Goal: Task Accomplishment & Management: Manage account settings

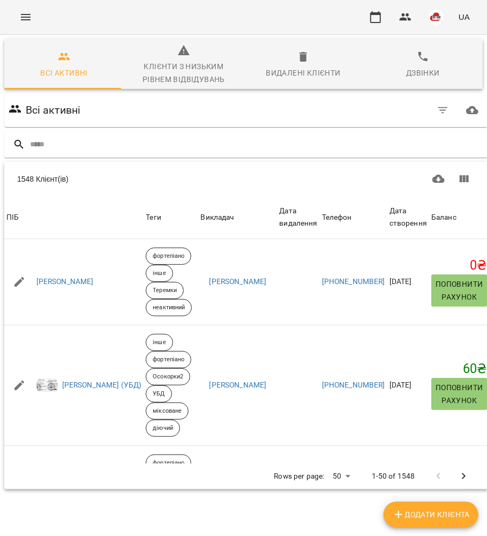
scroll to position [0, 3]
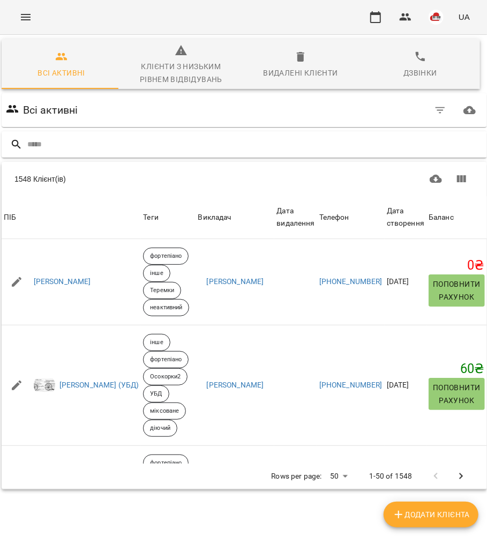
drag, startPoint x: 63, startPoint y: 132, endPoint x: 65, endPoint y: 138, distance: 6.5
click at [63, 133] on div at bounding box center [245, 144] width 486 height 26
click at [66, 139] on input "text" at bounding box center [255, 145] width 456 height 18
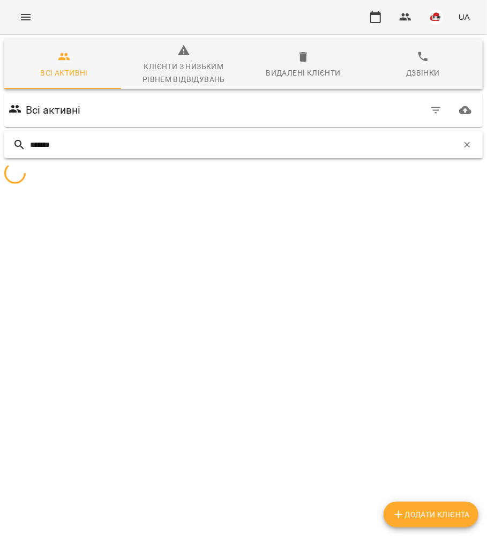
scroll to position [0, 0]
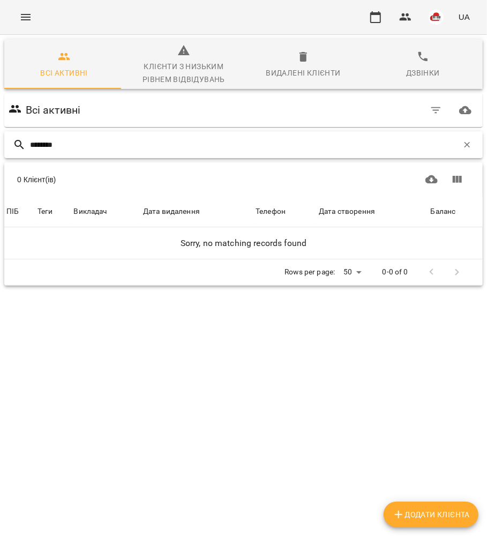
click at [92, 140] on input "********" at bounding box center [244, 145] width 428 height 18
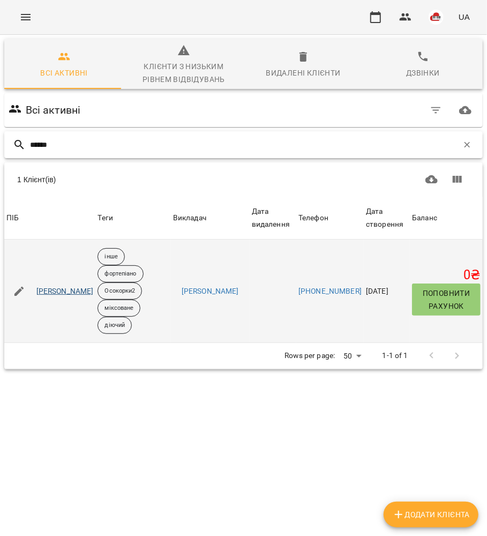
type input "******"
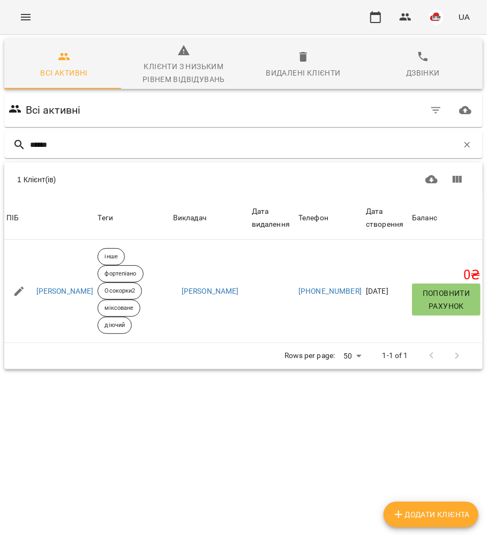
click at [20, 25] on button "Menu" at bounding box center [26, 17] width 26 height 26
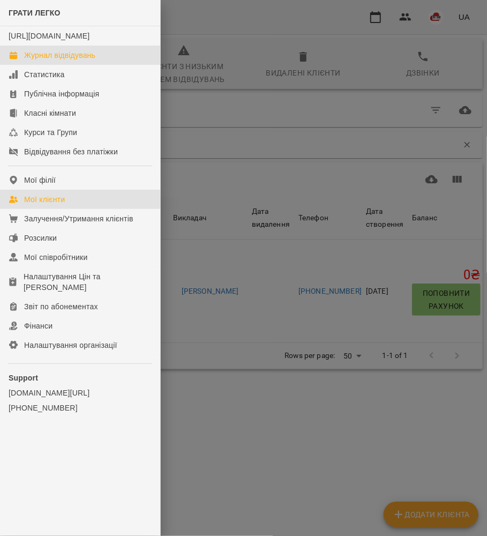
click at [37, 61] on div "Журнал відвідувань" at bounding box center [59, 55] width 71 height 11
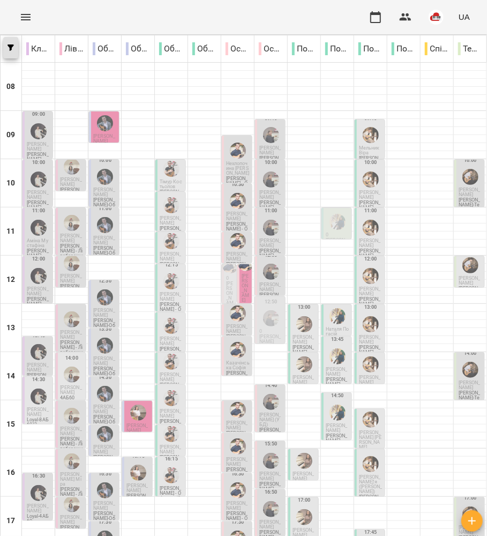
scroll to position [71, 0]
click at [22, 18] on icon "Menu" at bounding box center [25, 17] width 13 height 13
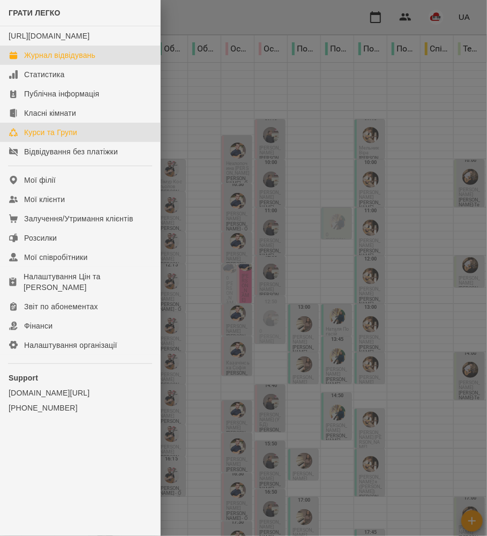
click at [42, 138] on div "Курси та Групи" at bounding box center [50, 132] width 53 height 11
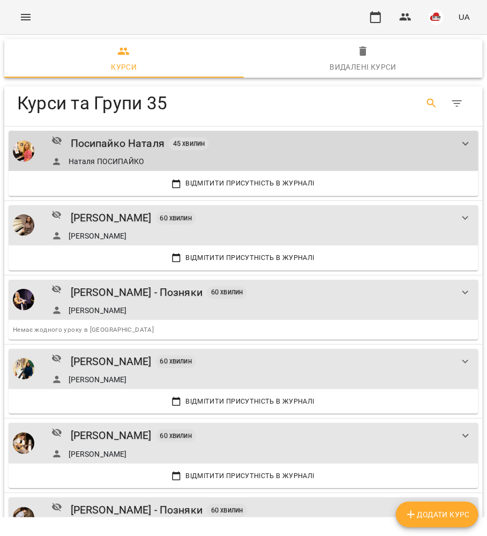
click at [426, 99] on icon "Search" at bounding box center [432, 103] width 13 height 13
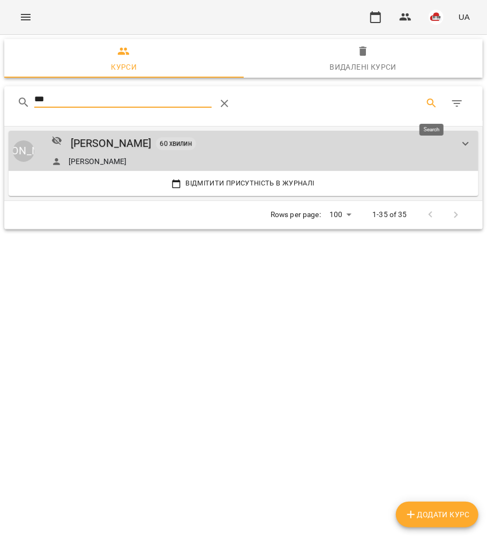
type input "****"
click at [82, 138] on div "[PERSON_NAME]" at bounding box center [111, 143] width 81 height 17
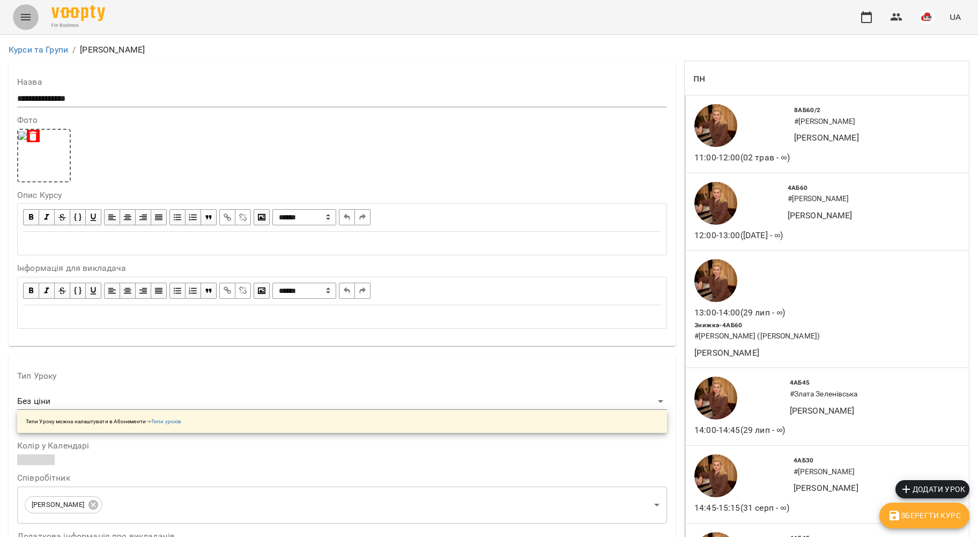
click at [23, 7] on button "Menu" at bounding box center [26, 17] width 26 height 26
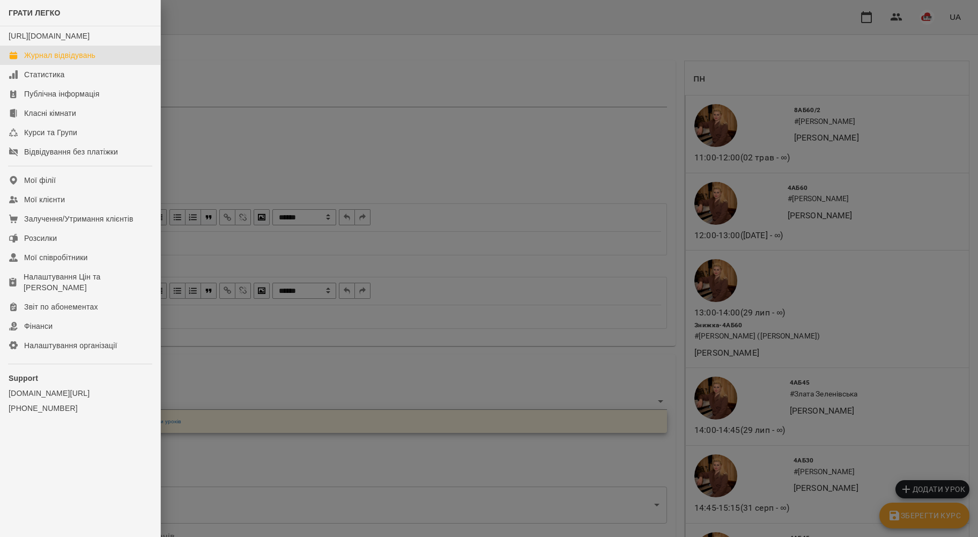
click at [49, 58] on link "Журнал відвідувань" at bounding box center [80, 55] width 160 height 19
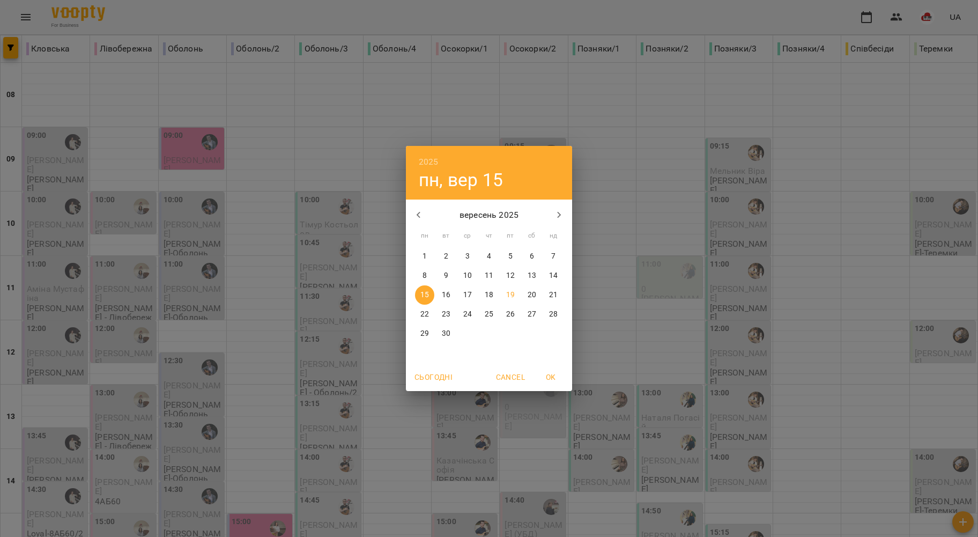
click at [431, 371] on button "Сьогодні" at bounding box center [433, 376] width 47 height 19
click at [487, 380] on span "OK" at bounding box center [551, 377] width 26 height 13
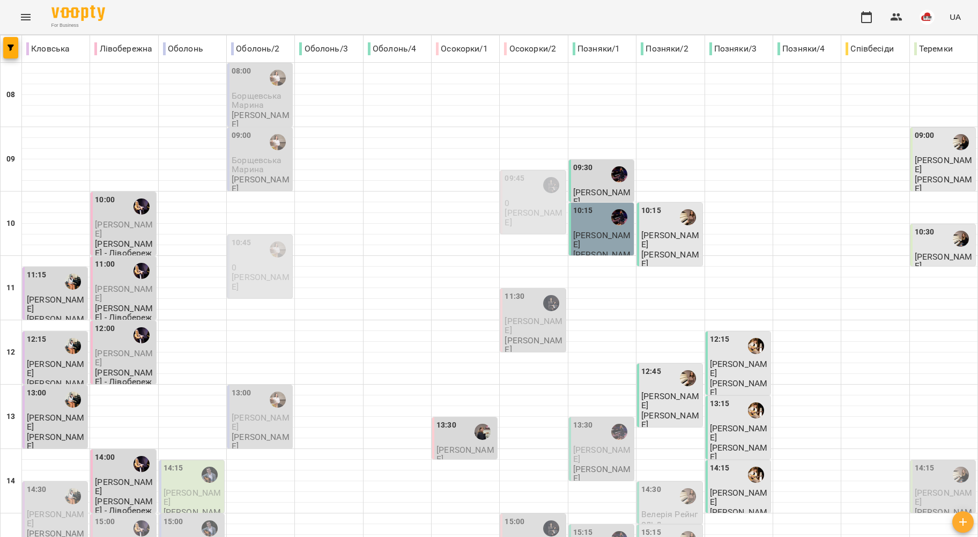
scroll to position [433, 0]
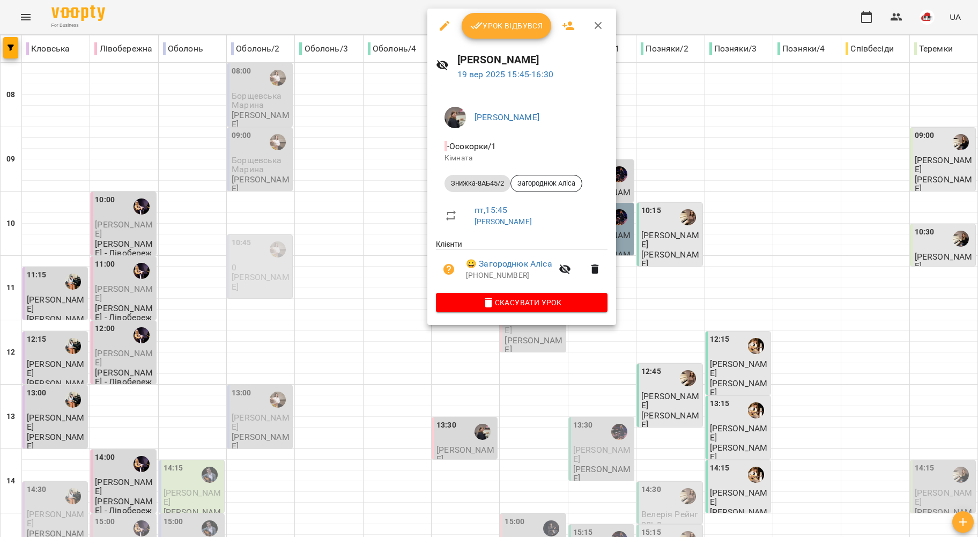
click at [487, 300] on span "Скасувати Урок" at bounding box center [522, 302] width 154 height 13
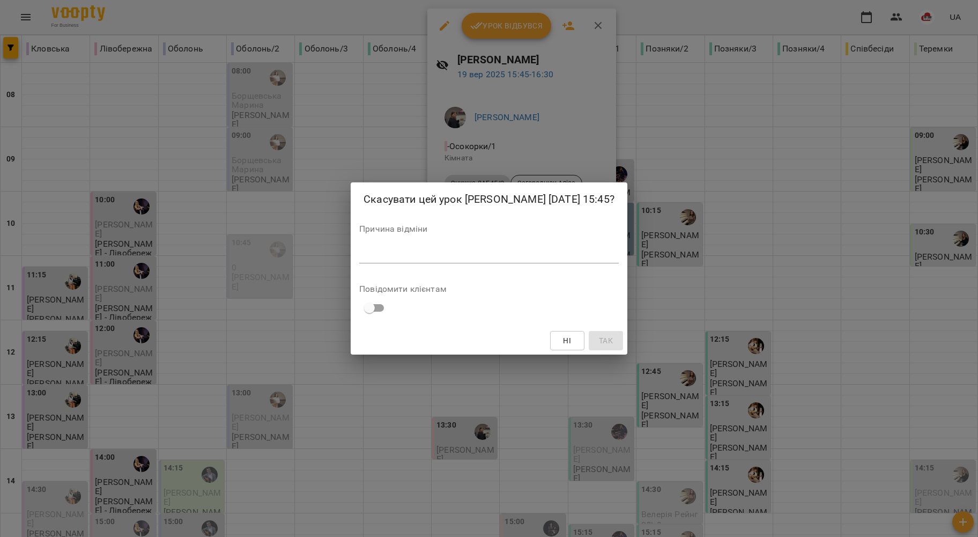
click at [487, 261] on div "*" at bounding box center [489, 254] width 260 height 17
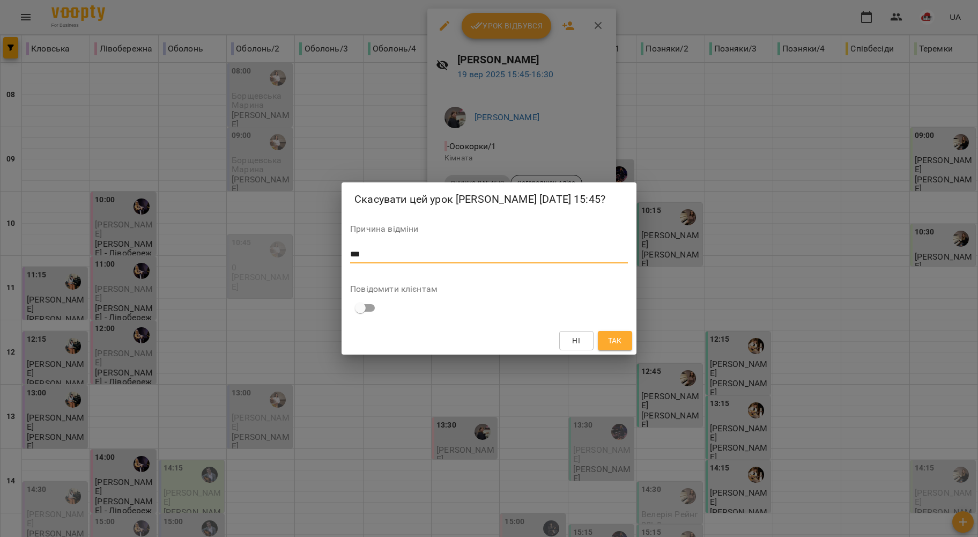
drag, startPoint x: 459, startPoint y: 260, endPoint x: 333, endPoint y: 250, distance: 126.4
click at [333, 250] on div "Скасувати цей урок [PERSON_NAME] [DATE] 15:45? Причина відміни *** * Повідомити…" at bounding box center [489, 268] width 978 height 537
type textarea "*"
click at [487, 335] on span "Так" at bounding box center [615, 340] width 14 height 13
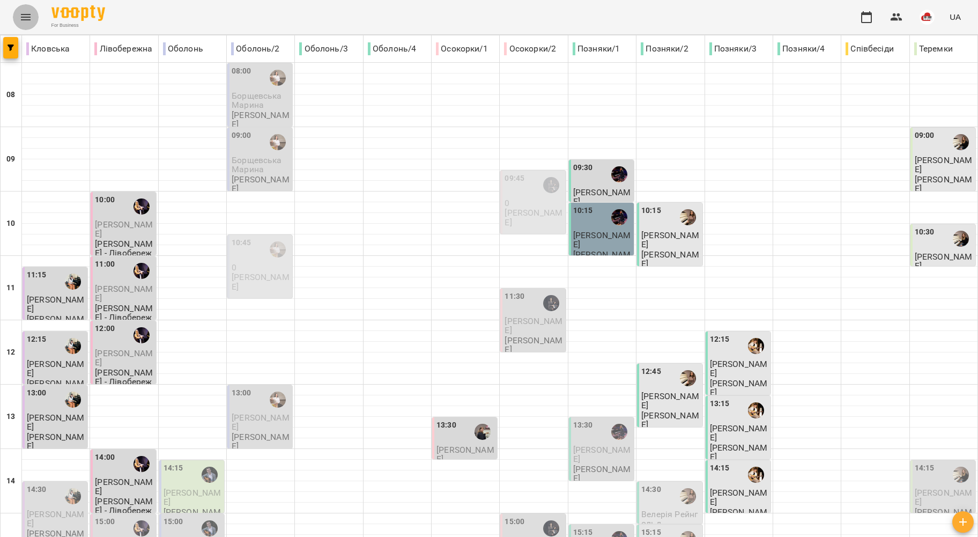
click at [17, 24] on button "Menu" at bounding box center [26, 17] width 26 height 26
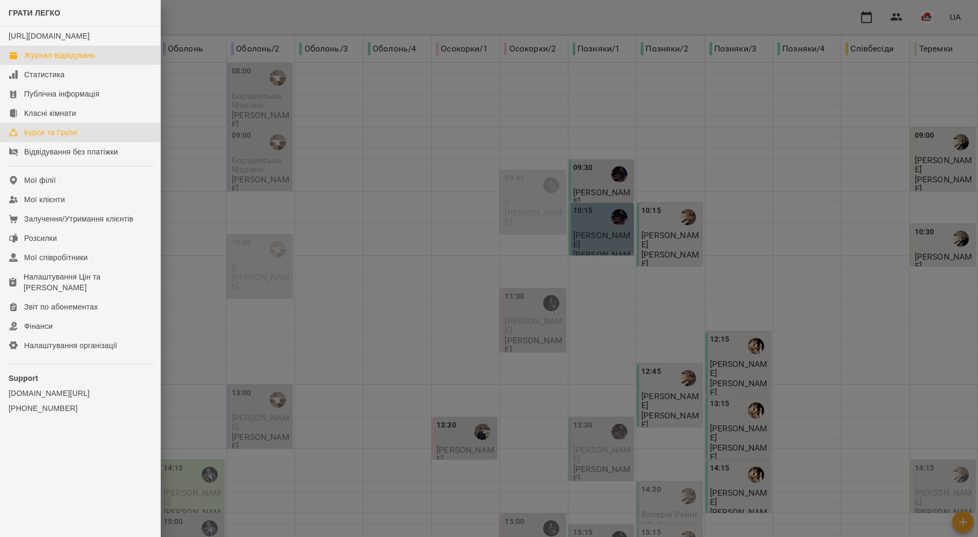
click at [63, 138] on div "Курси та Групи" at bounding box center [50, 132] width 53 height 11
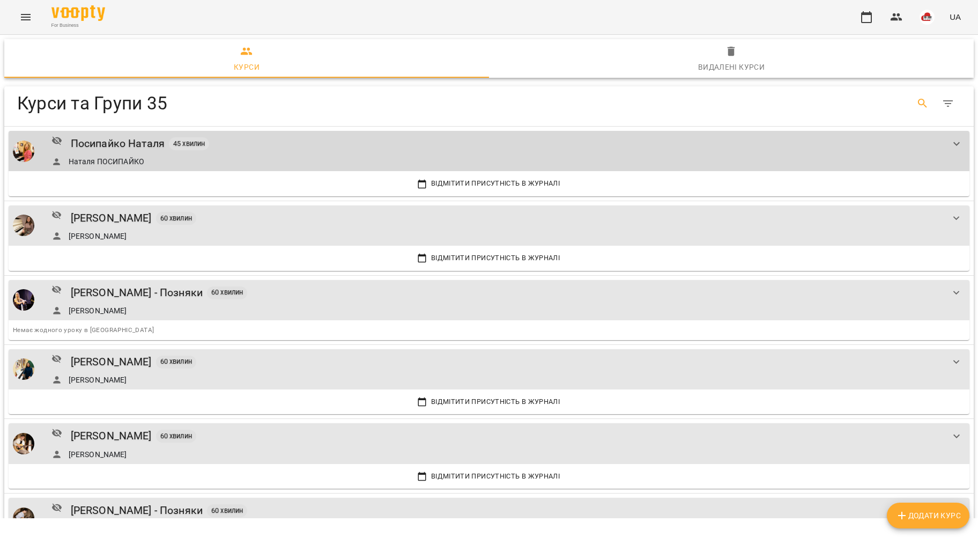
click at [487, 107] on icon "Search" at bounding box center [922, 103] width 13 height 13
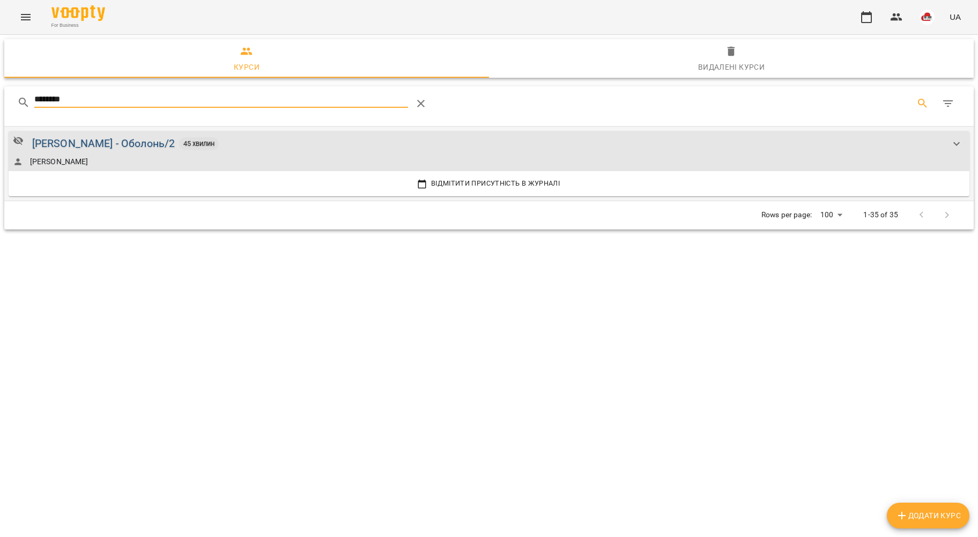
type input "********"
click at [119, 142] on div "[PERSON_NAME] - Оболонь/2" at bounding box center [103, 143] width 143 height 17
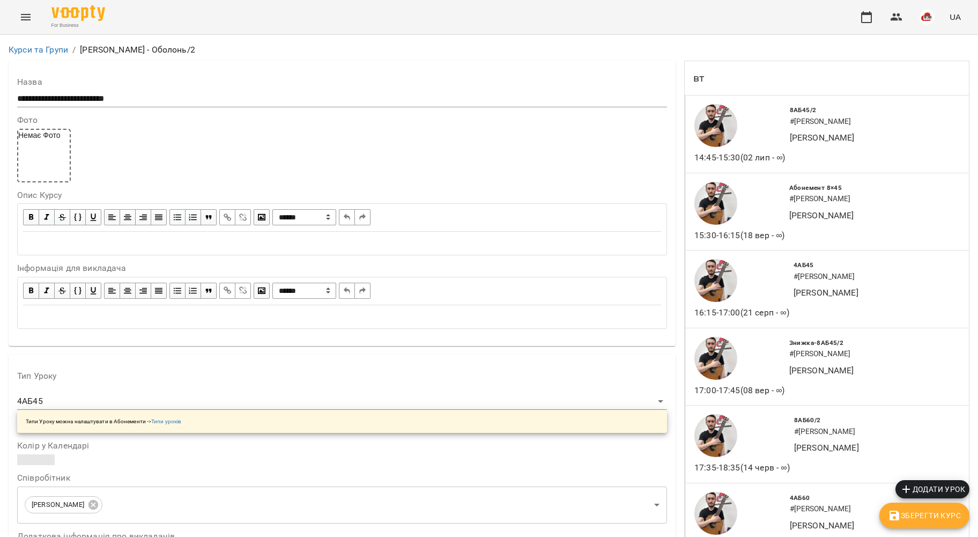
scroll to position [1440, 0]
drag, startPoint x: 257, startPoint y: 208, endPoint x: 277, endPoint y: 205, distance: 19.5
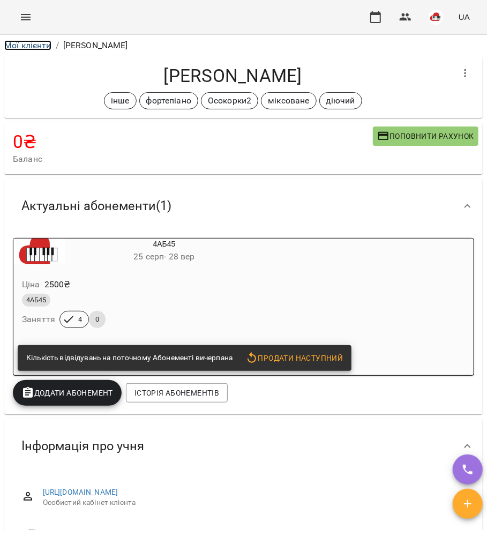
click at [41, 48] on link "Мої клієнти" at bounding box center [27, 45] width 47 height 10
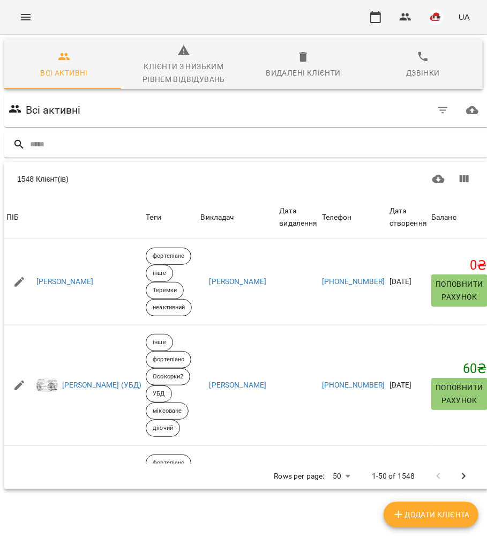
scroll to position [0, 3]
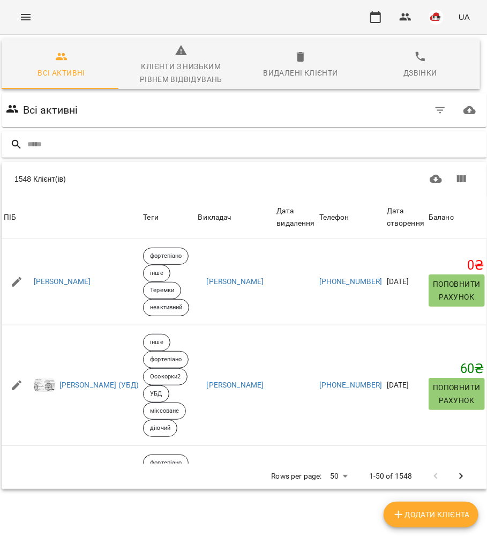
click at [233, 150] on input "text" at bounding box center [255, 145] width 456 height 18
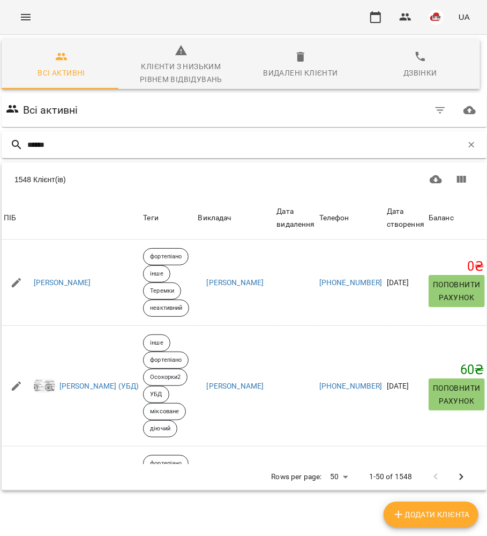
type input "*******"
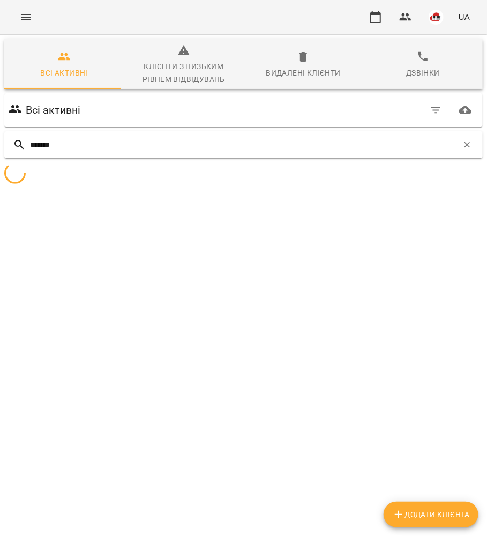
scroll to position [0, 0]
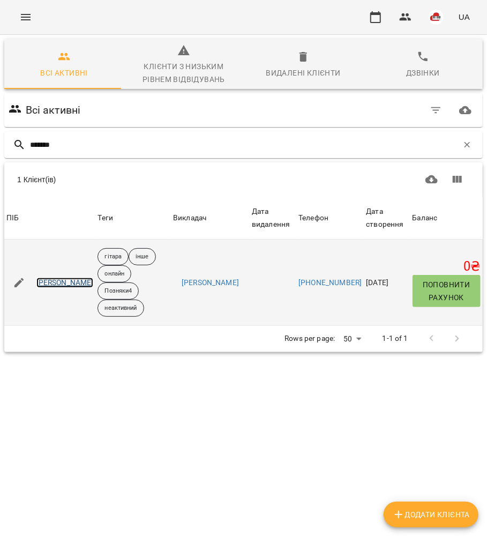
click at [82, 279] on link "Макаров Констянтин" at bounding box center [64, 283] width 57 height 11
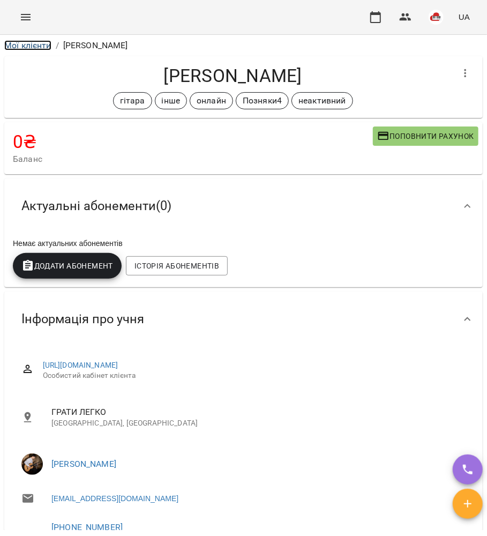
click at [24, 44] on link "Мої клієнти" at bounding box center [27, 45] width 47 height 10
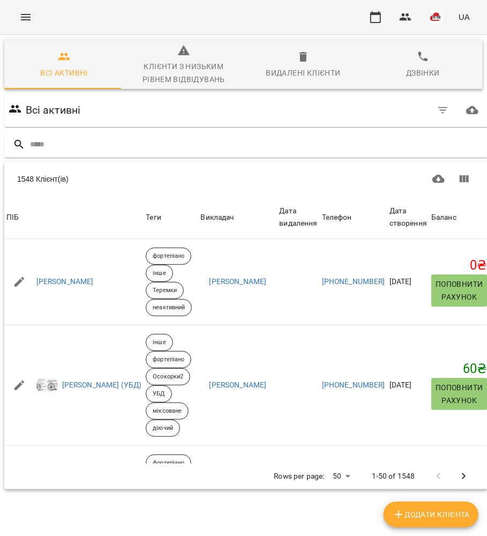
scroll to position [0, 3]
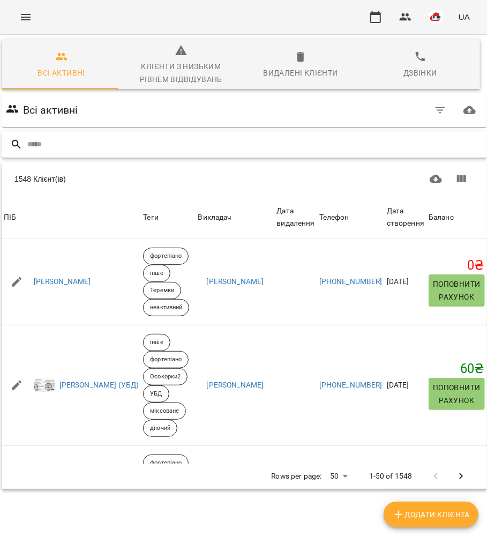
click at [121, 148] on input "text" at bounding box center [255, 145] width 456 height 18
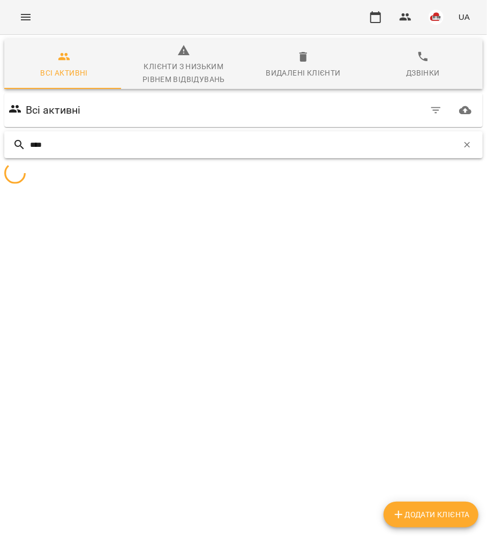
scroll to position [0, 0]
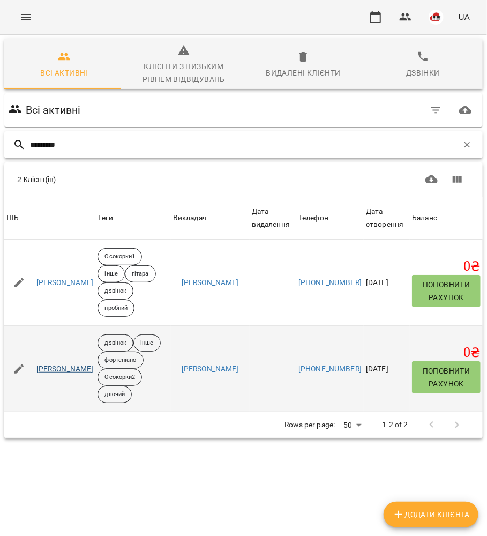
type input "*********"
click at [70, 364] on link "Макаренко Дмитро" at bounding box center [64, 369] width 57 height 11
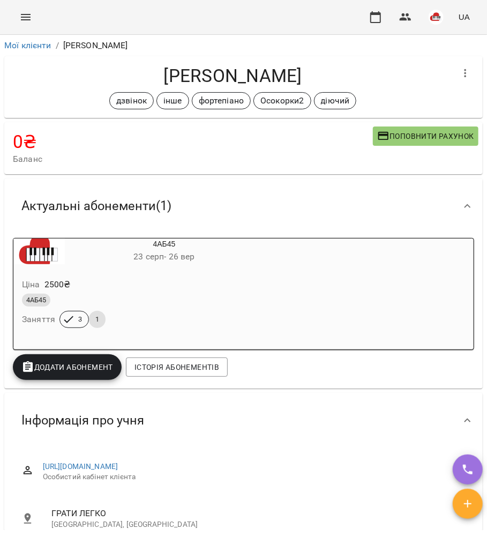
click at [156, 262] on span "23 серп - 26 вер" at bounding box center [164, 256] width 61 height 10
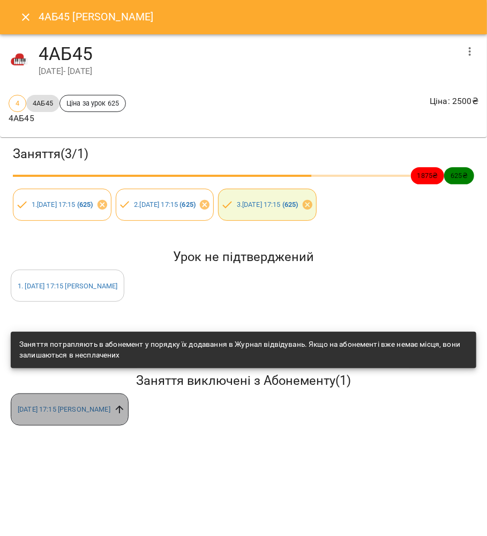
click at [125, 412] on icon at bounding box center [120, 410] width 12 height 12
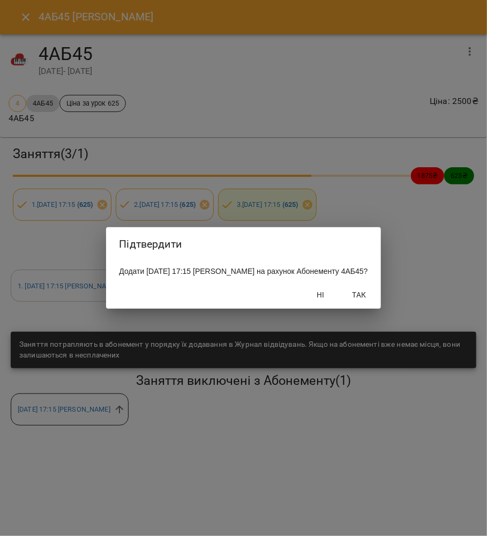
click at [373, 301] on span "Так" at bounding box center [360, 294] width 26 height 13
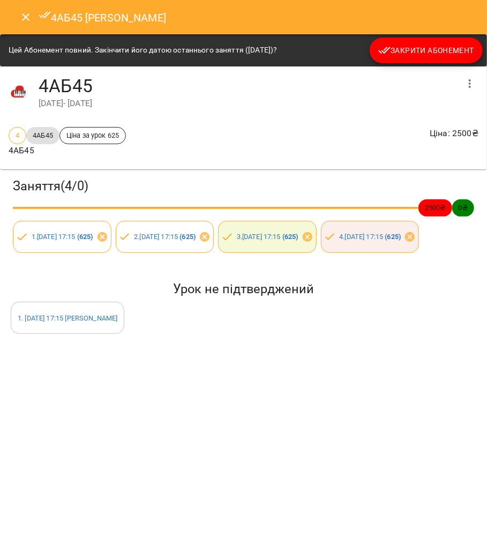
click at [25, 8] on button "Close" at bounding box center [26, 17] width 26 height 26
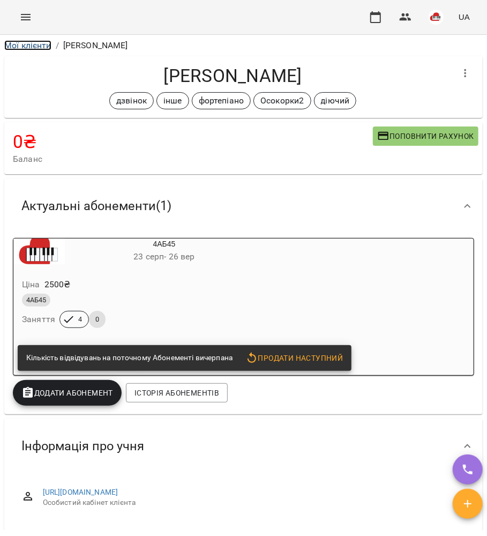
click at [37, 45] on link "Мої клієнти" at bounding box center [27, 45] width 47 height 10
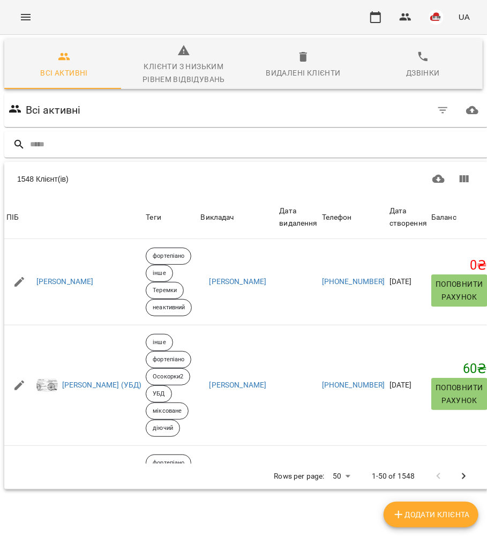
scroll to position [0, 3]
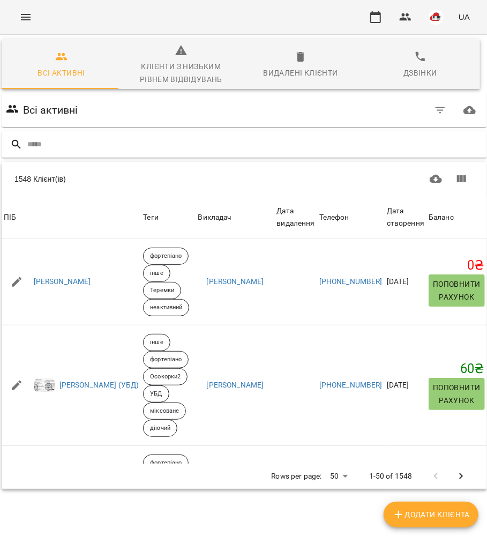
click at [142, 142] on input "text" at bounding box center [255, 145] width 456 height 18
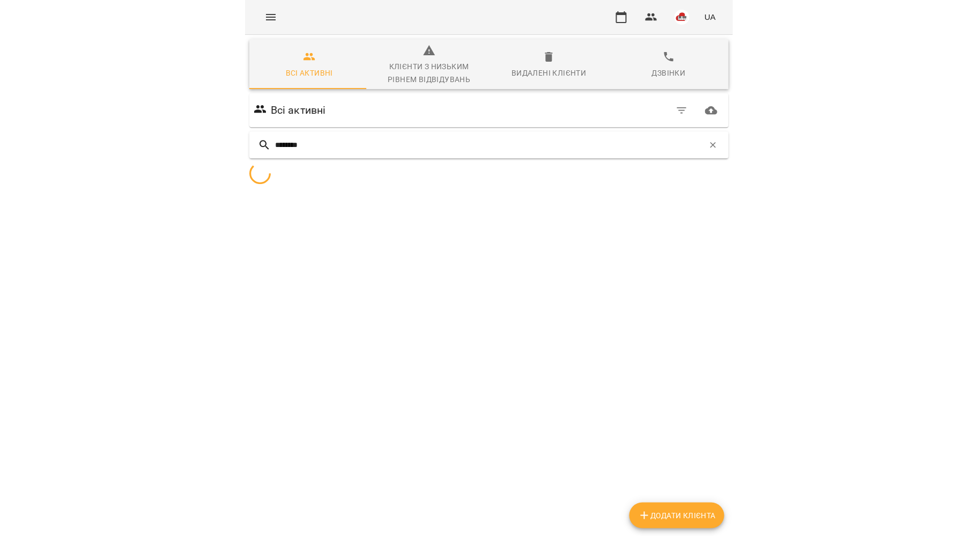
scroll to position [0, 0]
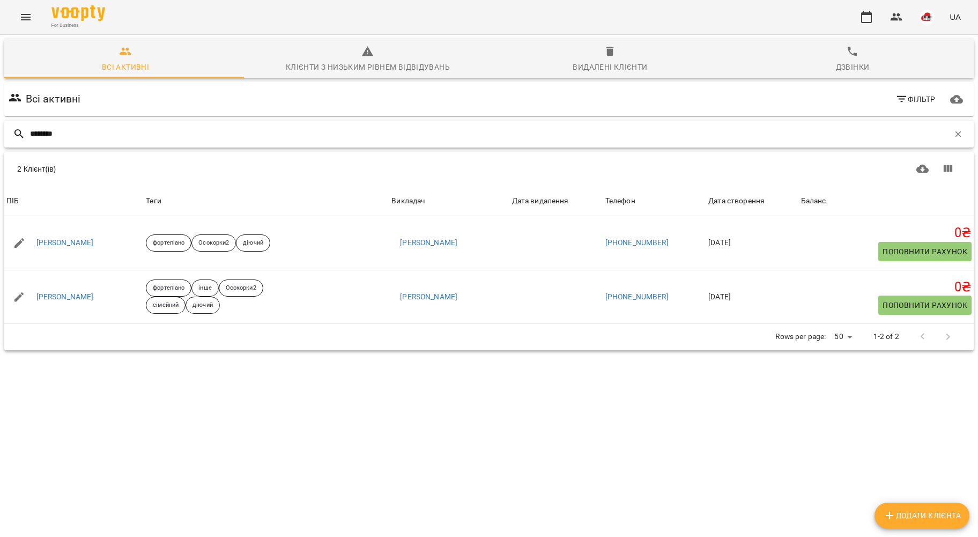
drag, startPoint x: 94, startPoint y: 131, endPoint x: 17, endPoint y: 139, distance: 77.6
click at [2, 139] on div "********" at bounding box center [489, 133] width 974 height 31
paste input "*****"
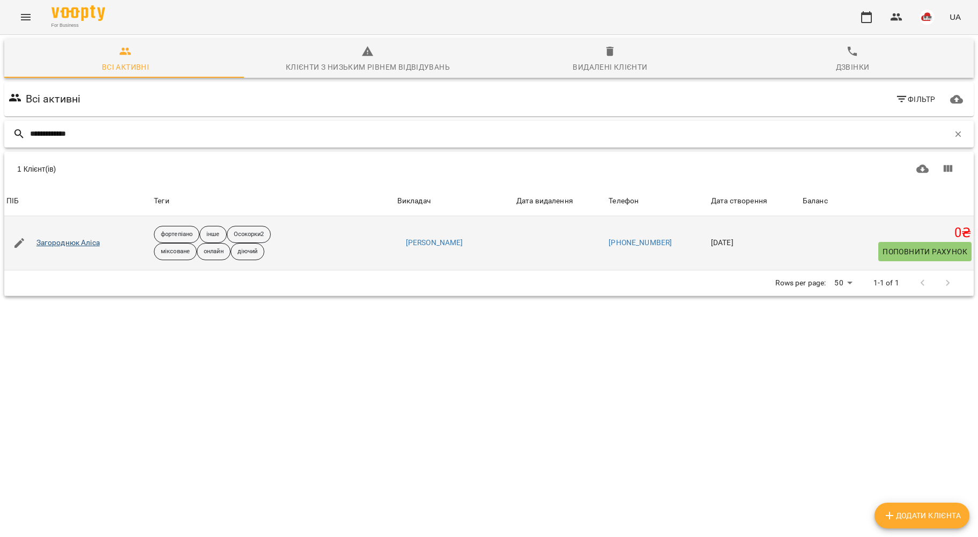
type input "**********"
click at [98, 241] on link "Загороднюк Аліса" at bounding box center [67, 243] width 63 height 11
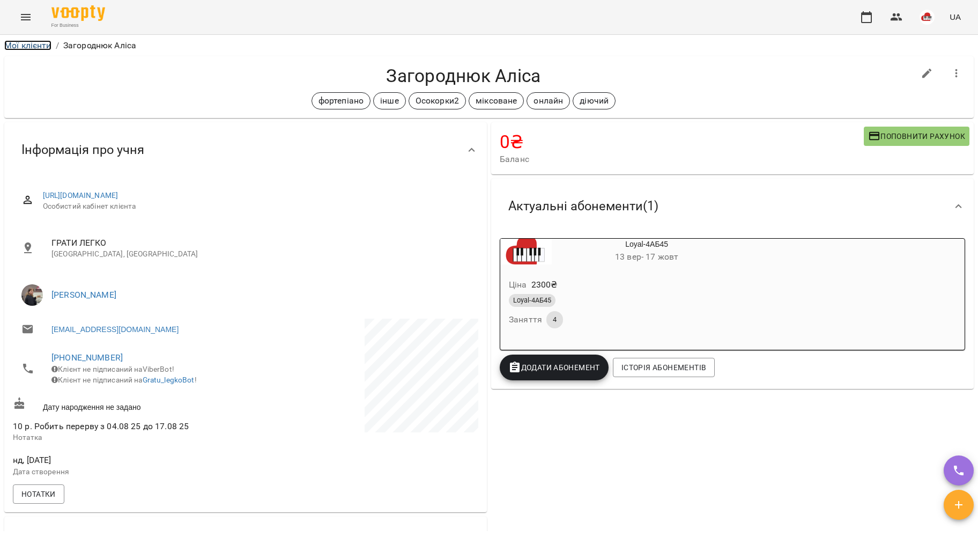
click at [9, 47] on link "Мої клієнти" at bounding box center [27, 45] width 47 height 10
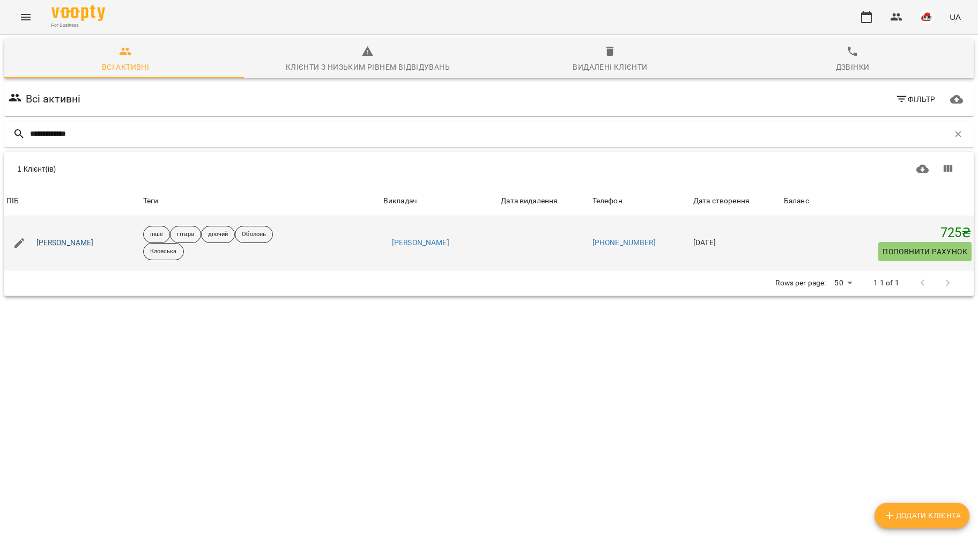
type input "**********"
click at [61, 241] on link "[PERSON_NAME]" at bounding box center [64, 243] width 57 height 11
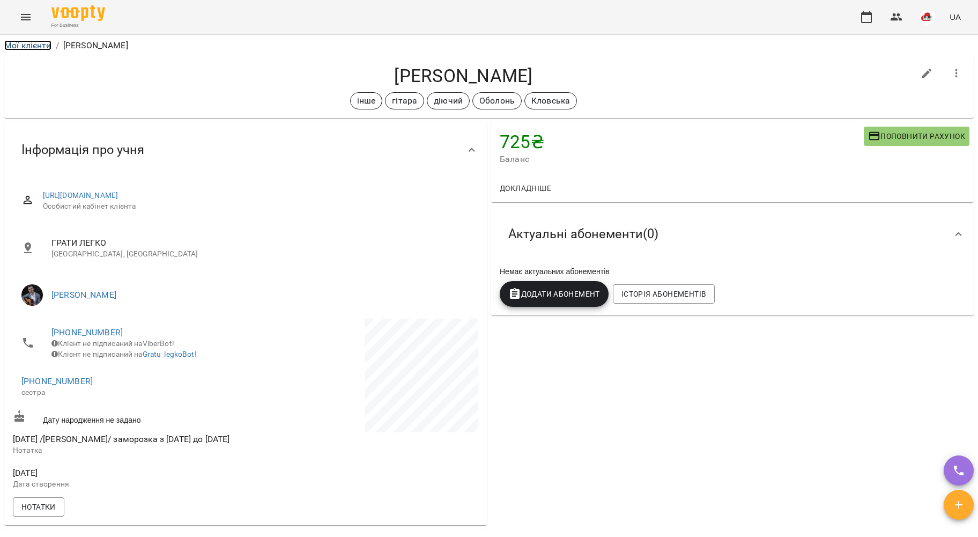
click at [15, 46] on link "Мої клієнти" at bounding box center [27, 45] width 47 height 10
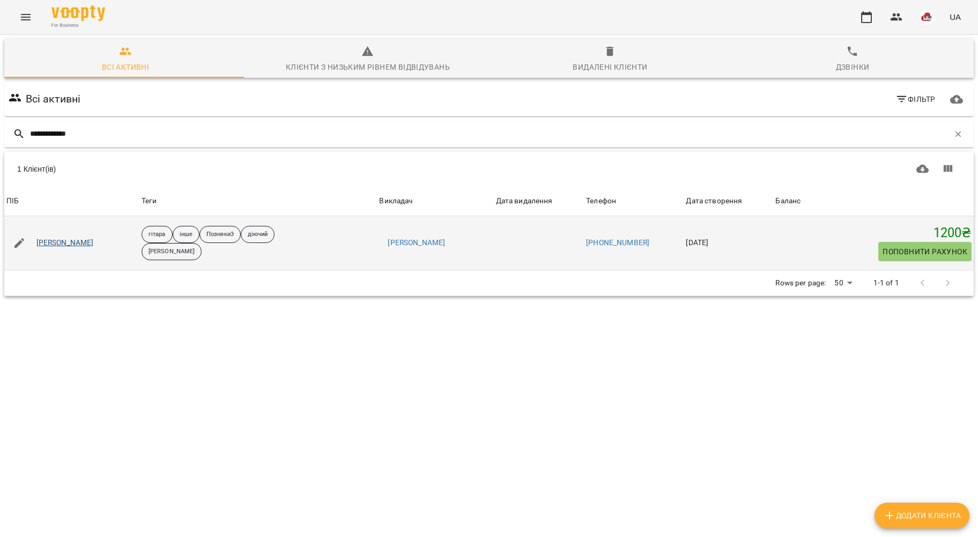
type input "**********"
click at [71, 244] on link "Тарас Бойко" at bounding box center [64, 243] width 57 height 11
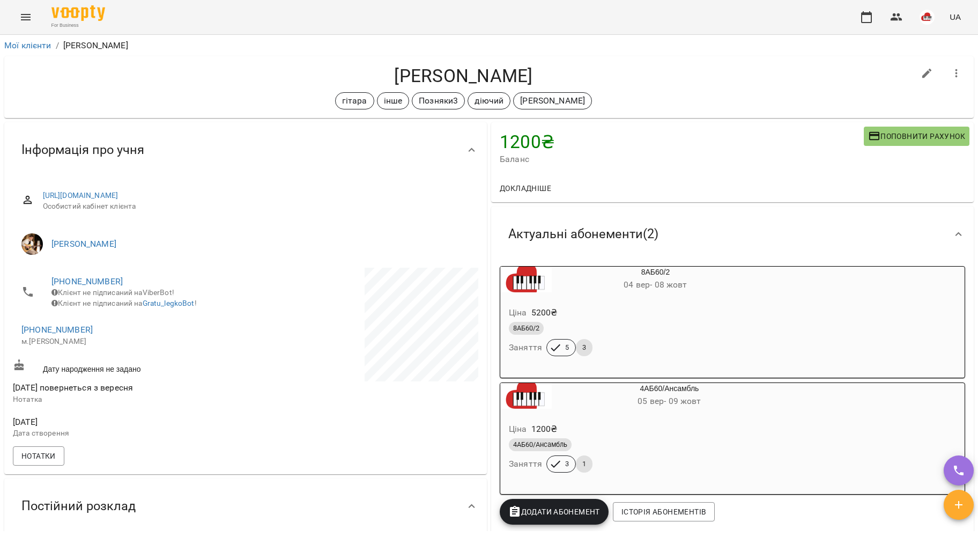
click at [389, 26] on div "For Business UA" at bounding box center [489, 17] width 978 height 34
click at [23, 46] on link "Мої клієнти" at bounding box center [27, 45] width 47 height 10
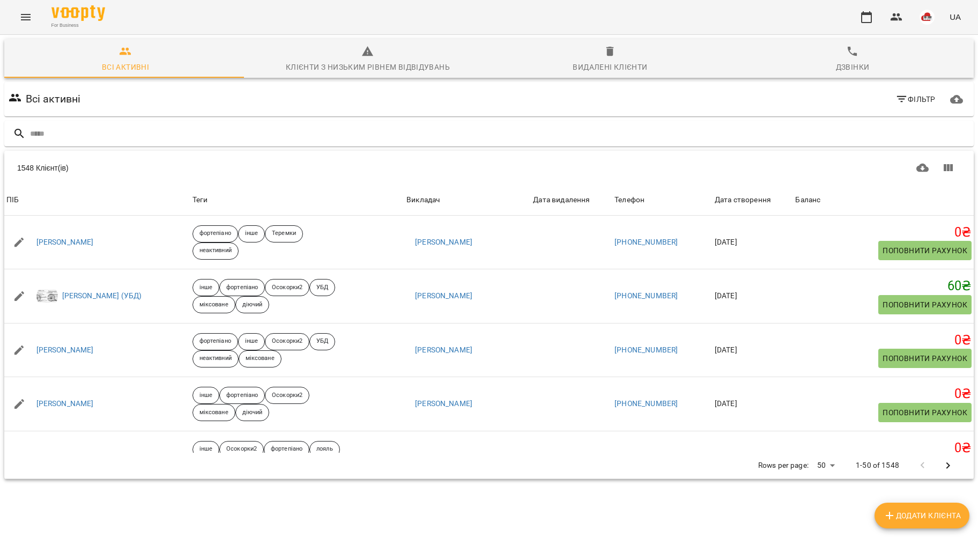
click at [379, 22] on div "For Business UA" at bounding box center [489, 17] width 978 height 34
click at [280, 152] on div "1548 Клієнт(ів)" at bounding box center [488, 168] width 969 height 34
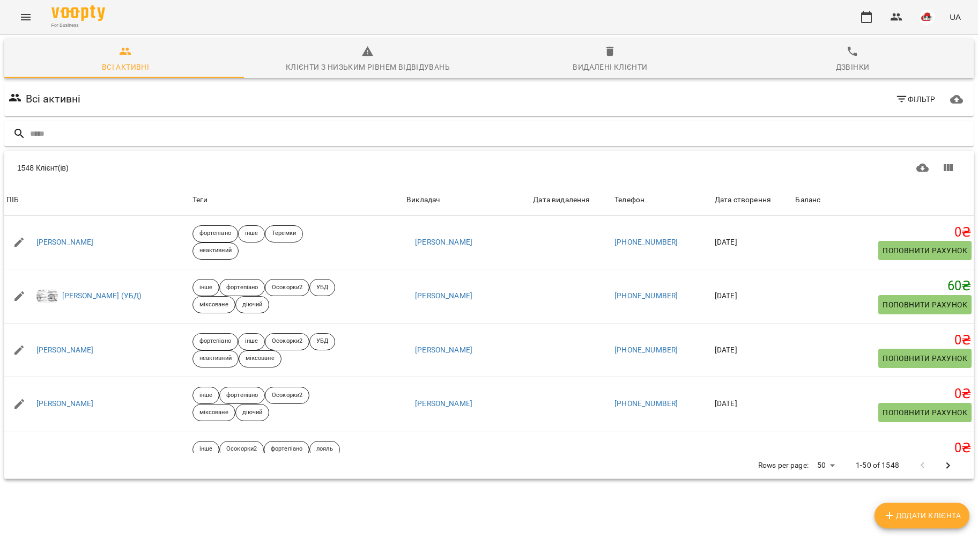
click at [280, 152] on div "1548 Клієнт(ів)" at bounding box center [488, 168] width 969 height 34
click at [298, 149] on div "1548 Клієнт(ів) 1548 Клієнт(ів) ПІБ Теги Викладач Дата видалення Телефон Дата с…" at bounding box center [489, 315] width 974 height 332
click at [291, 149] on div "1548 Клієнт(ів) 1548 Клієнт(ів) ПІБ Теги Викладач Дата видалення Телефон Дата с…" at bounding box center [489, 315] width 974 height 332
drag, startPoint x: 291, startPoint y: 149, endPoint x: 246, endPoint y: 149, distance: 45.6
click at [246, 149] on div "1548 Клієнт(ів) 1548 Клієнт(ів) ПІБ Теги Викладач Дата видалення Телефон Дата с…" at bounding box center [489, 315] width 974 height 332
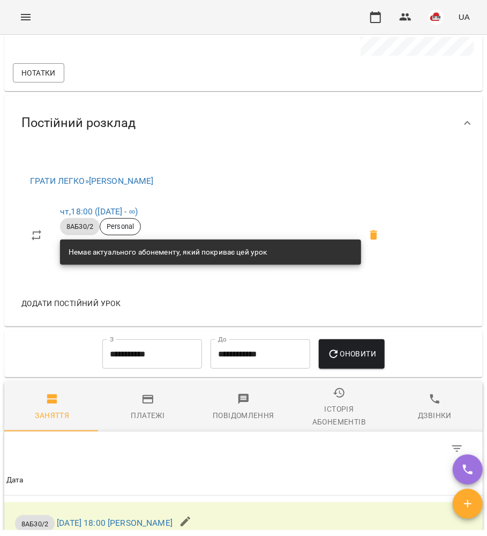
scroll to position [1072, 0]
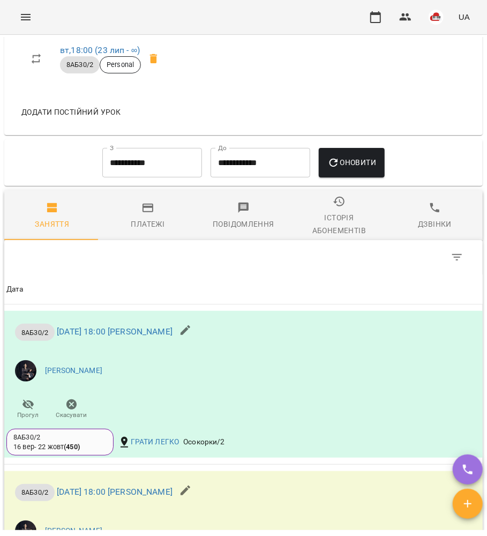
click at [310, 234] on div "Історія абонементів" at bounding box center [339, 224] width 83 height 26
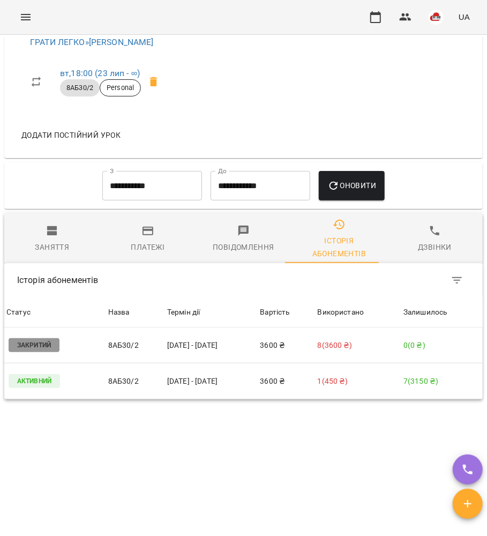
scroll to position [986, 0]
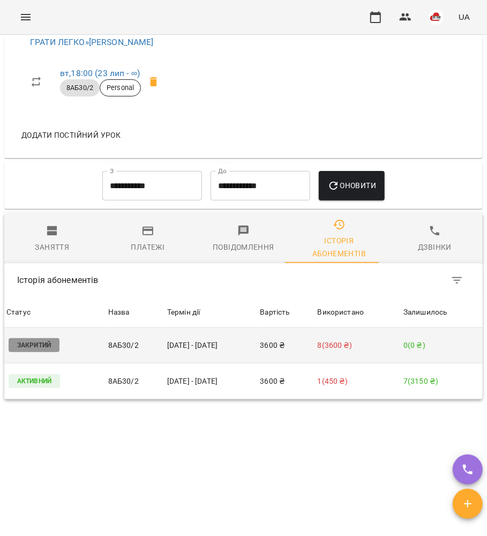
click at [187, 344] on td "[DATE] - [DATE]" at bounding box center [211, 346] width 93 height 36
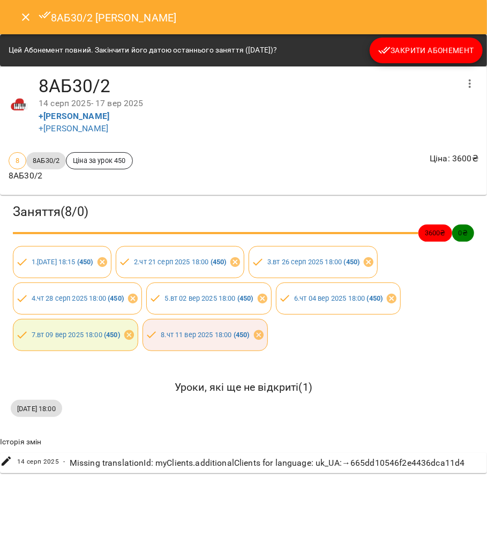
click at [26, 11] on icon "Close" at bounding box center [25, 17] width 13 height 13
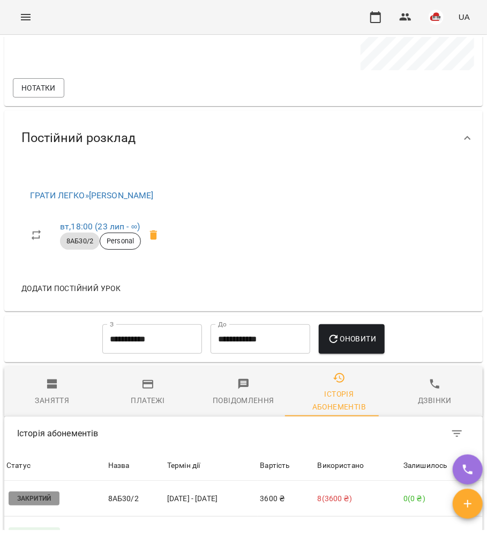
scroll to position [876, 0]
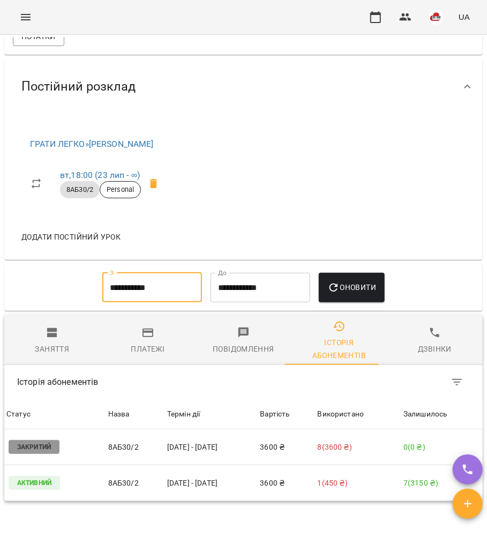
click at [125, 302] on input "**********" at bounding box center [152, 288] width 100 height 30
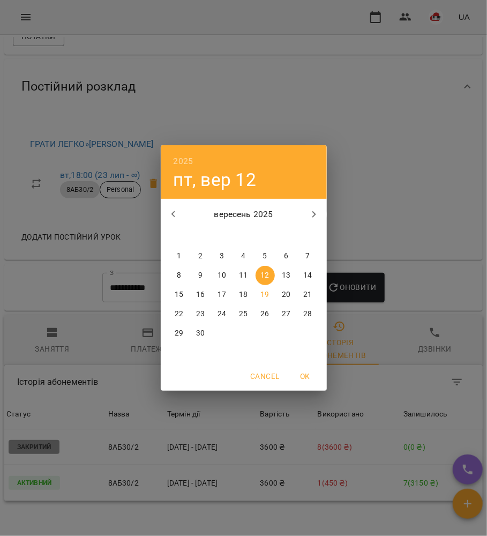
click at [175, 216] on icon "button" at bounding box center [173, 214] width 13 height 13
click at [263, 245] on div "серпень 2025 пн вт ср чт пт сб нд 28 29 30 31 1 2 3 4 5 6 7 8 9 10 11 12 13 14 …" at bounding box center [244, 281] width 166 height 164
click at [263, 255] on span "1" at bounding box center [265, 256] width 19 height 11
type input "**********"
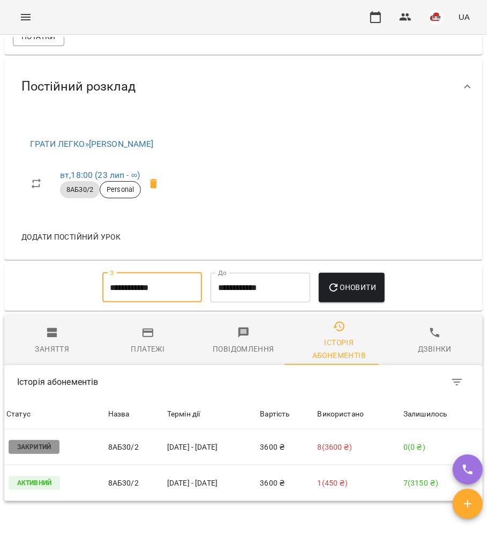
click at [327, 296] on button "Оновити" at bounding box center [352, 288] width 66 height 30
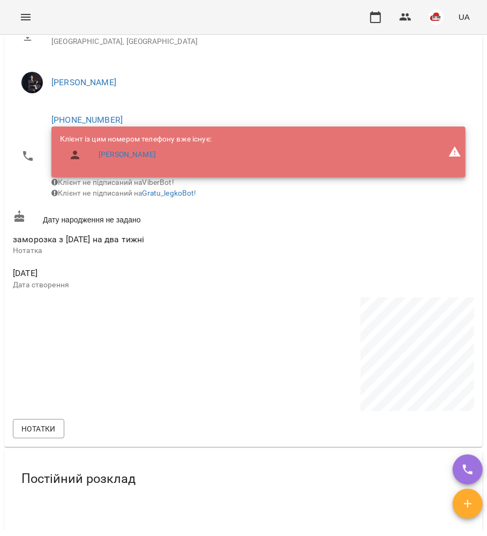
scroll to position [500, 0]
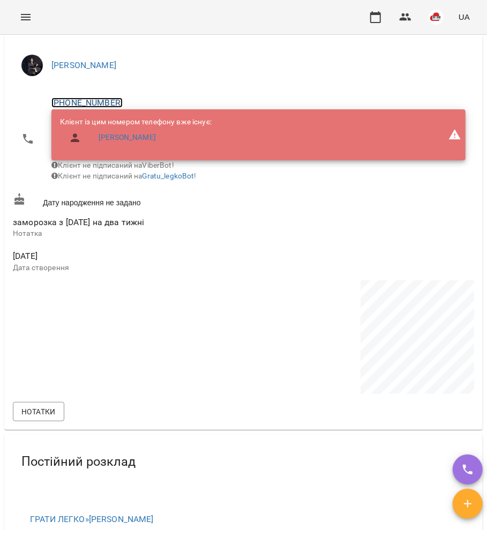
click at [99, 102] on link "+380977742072" at bounding box center [86, 103] width 71 height 10
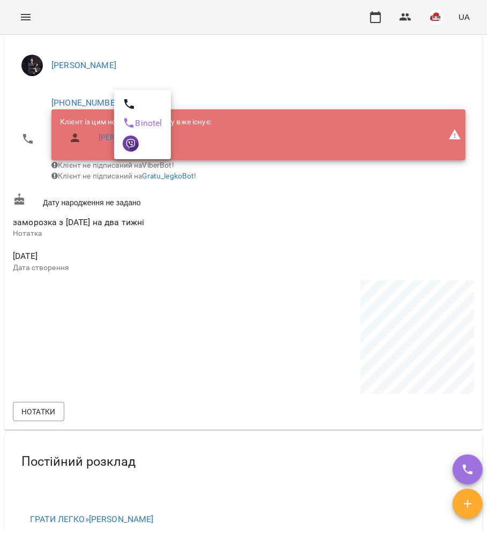
click at [286, 87] on div at bounding box center [243, 268] width 487 height 536
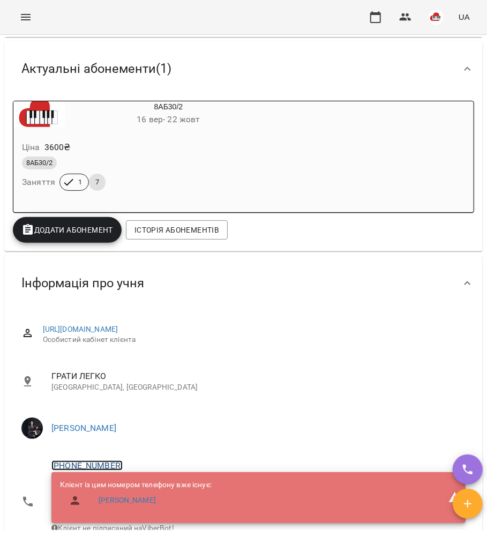
scroll to position [0, 0]
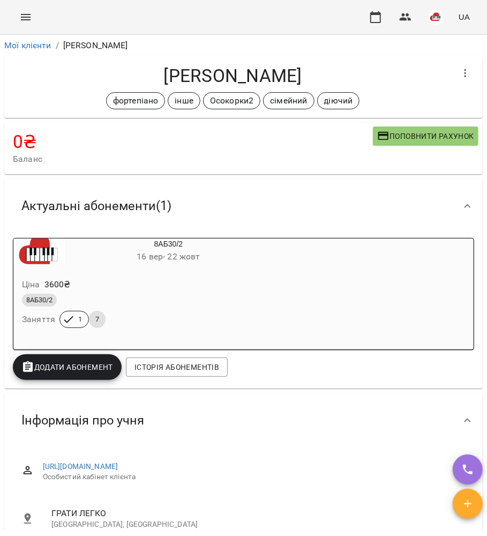
click at [183, 319] on div "8АБ30/2 Заняття 1 7" at bounding box center [143, 311] width 246 height 39
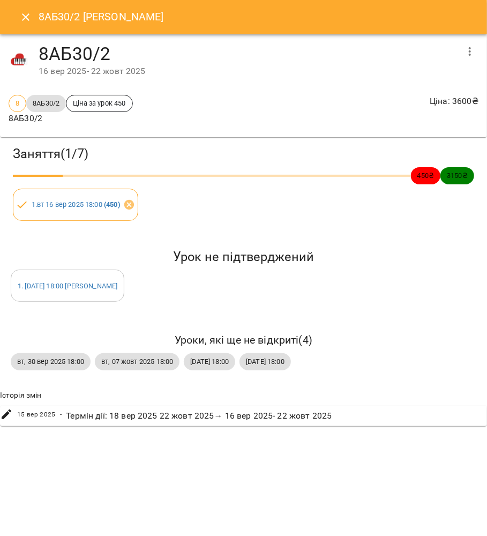
click at [455, 47] on h4 "8АБ30/2" at bounding box center [248, 54] width 419 height 22
click at [461, 49] on button "button" at bounding box center [470, 52] width 26 height 26
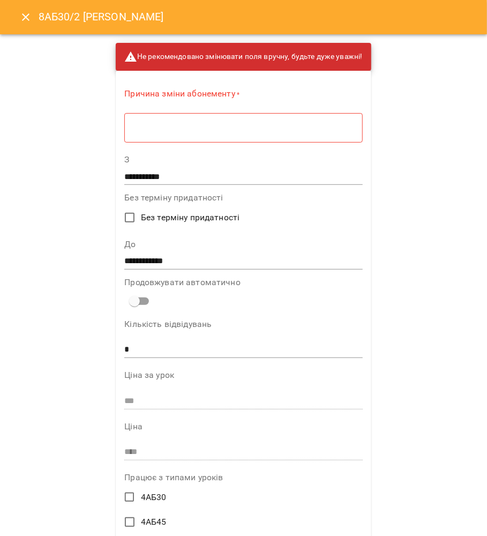
click at [238, 127] on textarea at bounding box center [243, 128] width 223 height 10
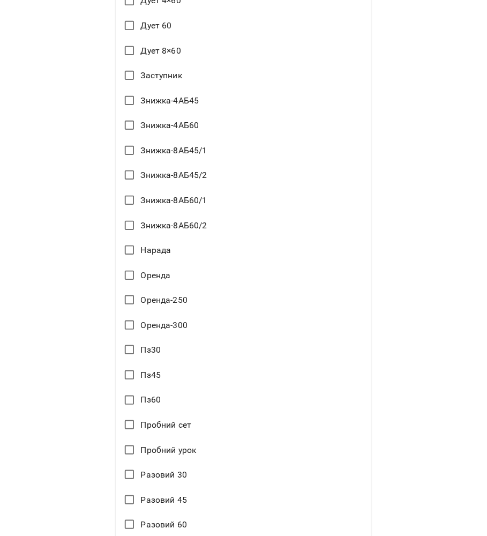
scroll to position [1693, 0]
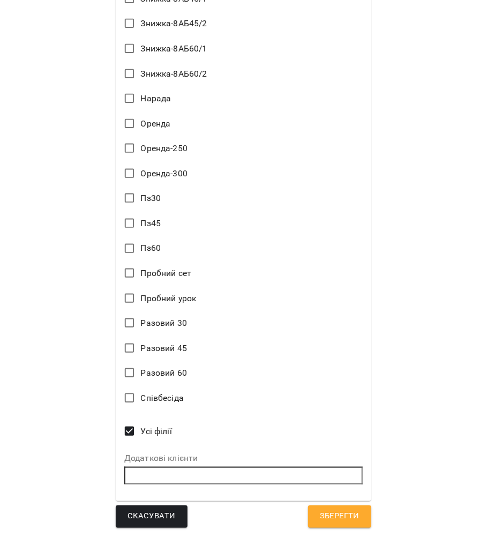
type textarea "*"
click at [180, 469] on input "text" at bounding box center [243, 476] width 239 height 18
click at [165, 471] on input "text" at bounding box center [243, 476] width 239 height 18
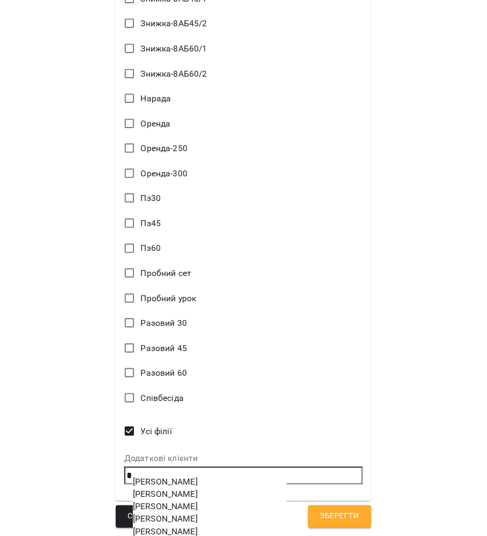
click at [164, 471] on input "*" at bounding box center [243, 476] width 239 height 18
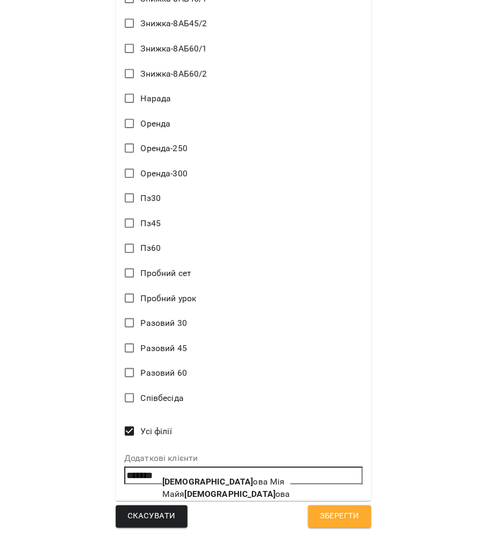
click at [201, 480] on span "Єлізар ова Мія" at bounding box center [223, 482] width 123 height 10
type input "**********"
click at [308, 509] on button "Зберегти" at bounding box center [339, 517] width 63 height 23
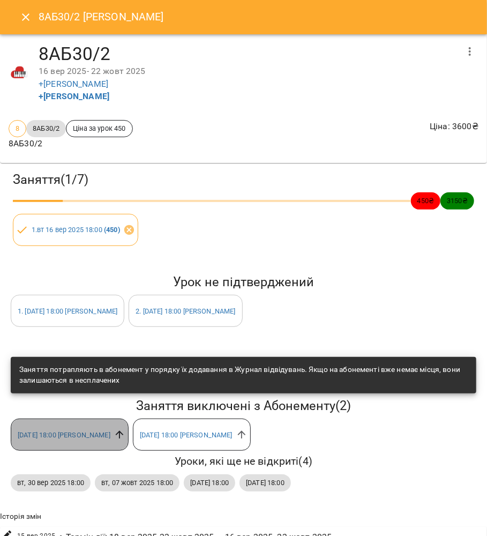
click at [125, 435] on icon at bounding box center [120, 435] width 12 height 12
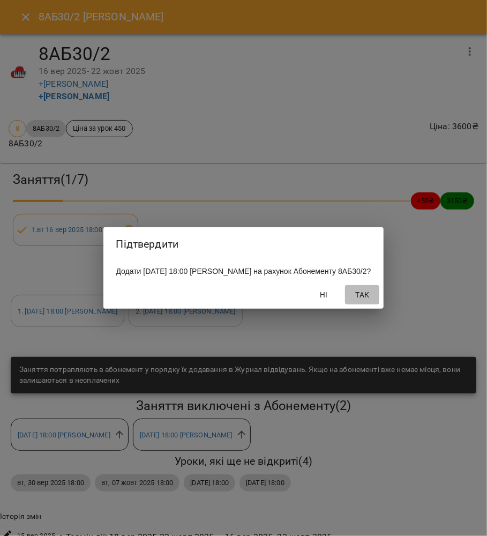
click at [375, 298] on span "Так" at bounding box center [363, 294] width 26 height 13
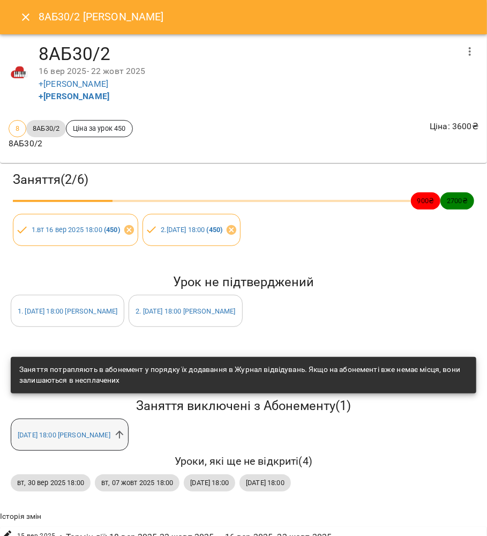
click at [129, 439] on div "чт 25 вер 2025 18:00 Олена Сафронова-Смирнова" at bounding box center [70, 435] width 118 height 32
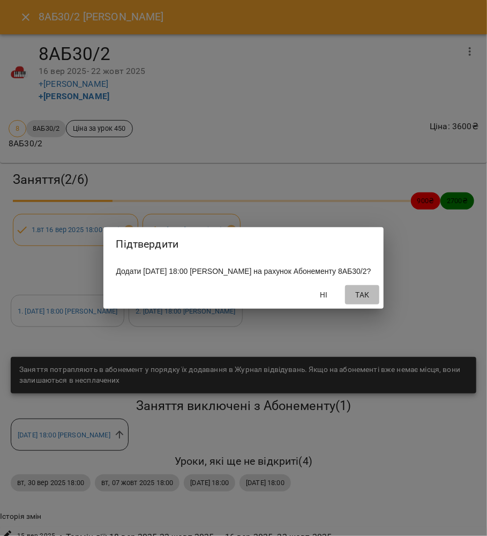
click at [380, 303] on button "Так" at bounding box center [362, 294] width 34 height 19
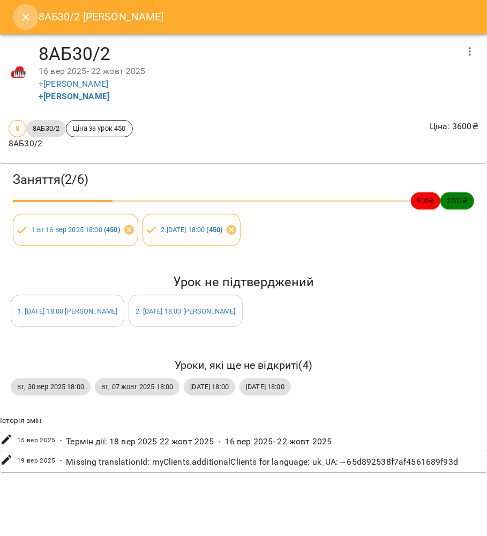
click at [26, 16] on icon "Close" at bounding box center [26, 17] width 8 height 8
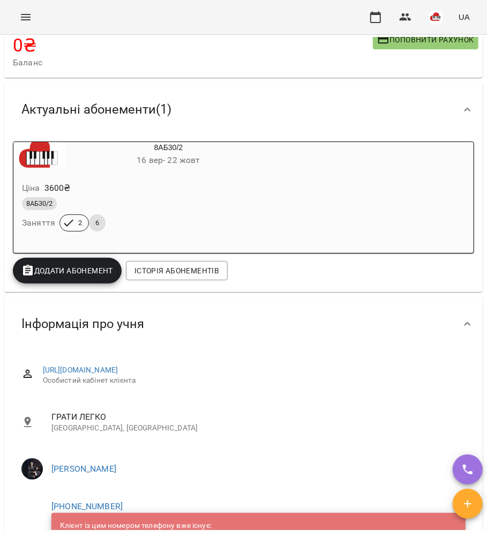
scroll to position [0, 0]
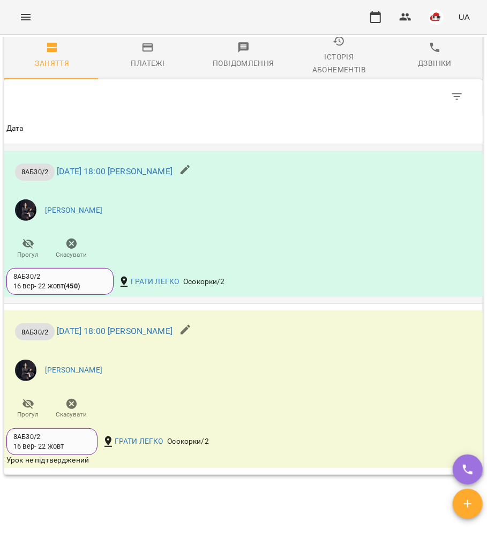
scroll to position [1206, 0]
